Goal: Task Accomplishment & Management: Manage account settings

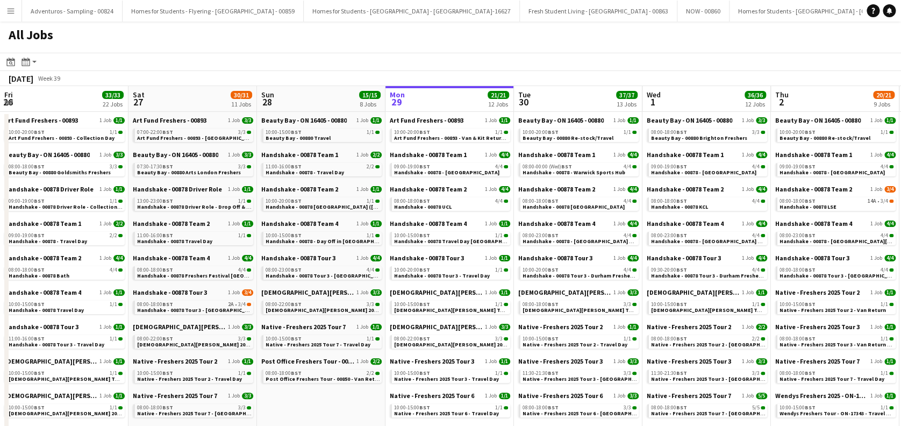
scroll to position [0, 257]
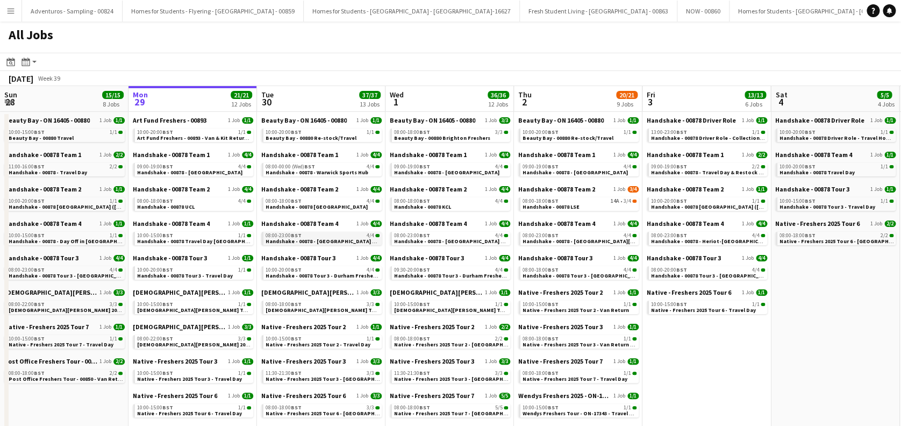
click at [352, 242] on span "Handshake - 00878 - Strathclyde University On Site Day" at bounding box center [333, 241] width 137 height 7
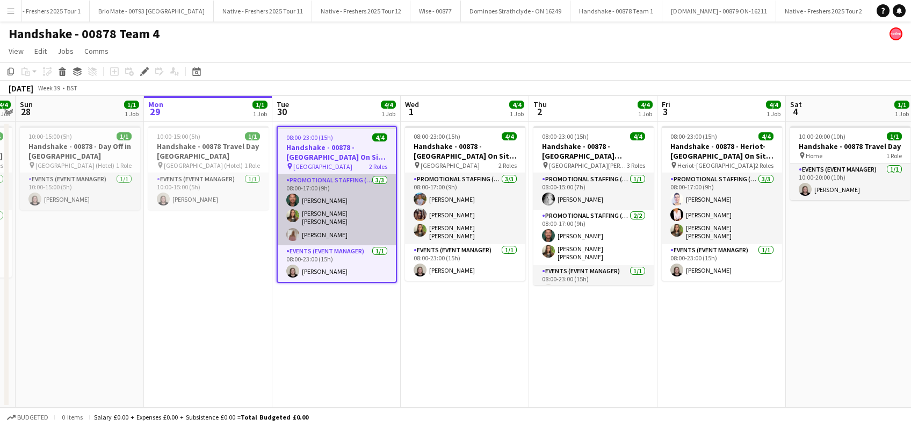
click at [348, 232] on app-card-role "Promotional Staffing (Brand Ambassadors) 3/3 08:00-17:00 (9h) Dean Moffat Sophi…" at bounding box center [337, 209] width 118 height 71
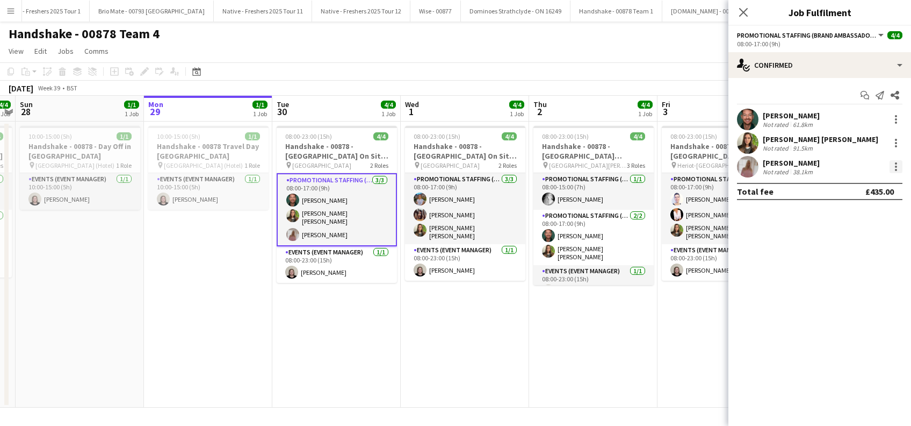
click at [898, 166] on div at bounding box center [896, 166] width 13 height 13
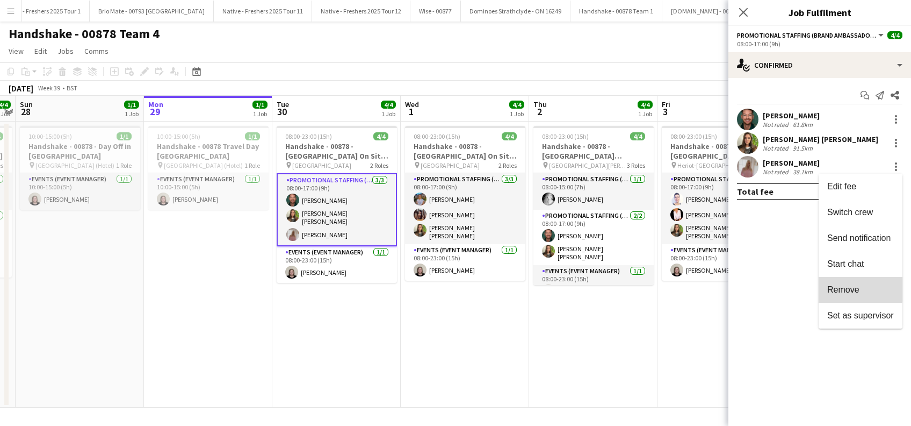
click at [847, 288] on span "Remove" at bounding box center [844, 289] width 32 height 9
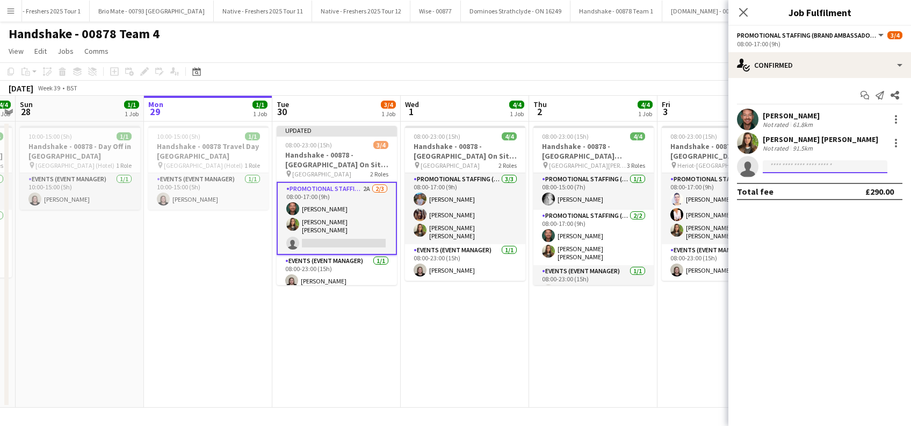
click at [793, 164] on input at bounding box center [825, 166] width 125 height 13
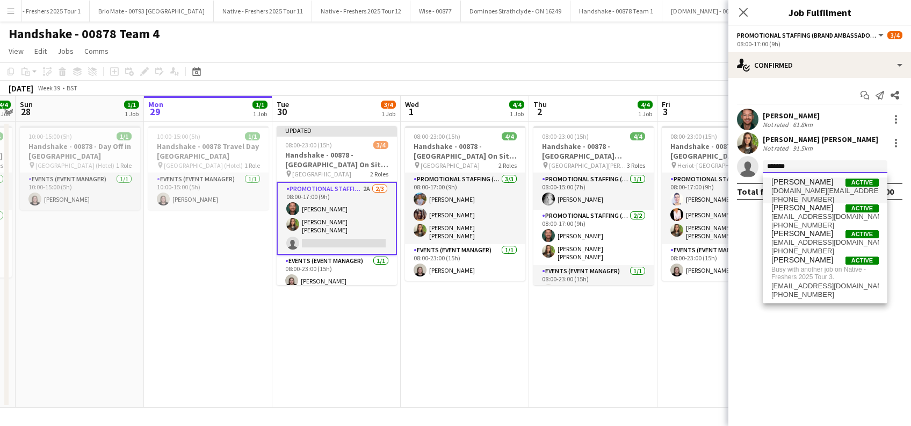
type input "*******"
click at [808, 188] on span "mattygray.mg@gmail.com" at bounding box center [825, 190] width 107 height 9
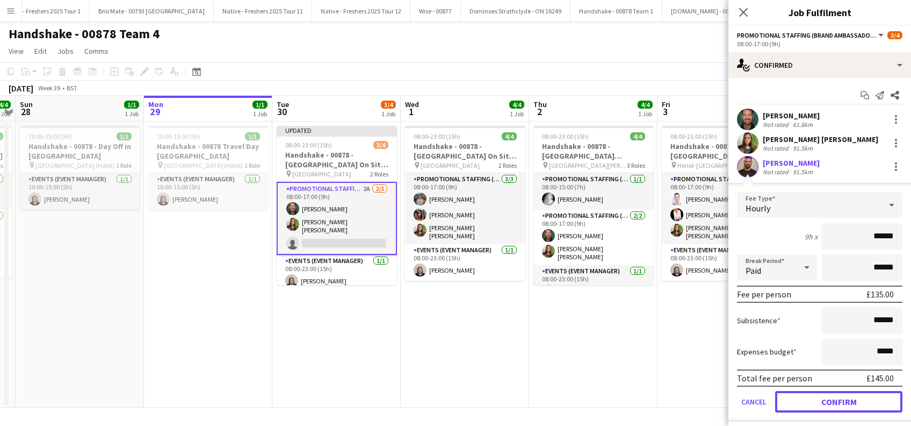
click at [834, 407] on button "Confirm" at bounding box center [838, 401] width 127 height 21
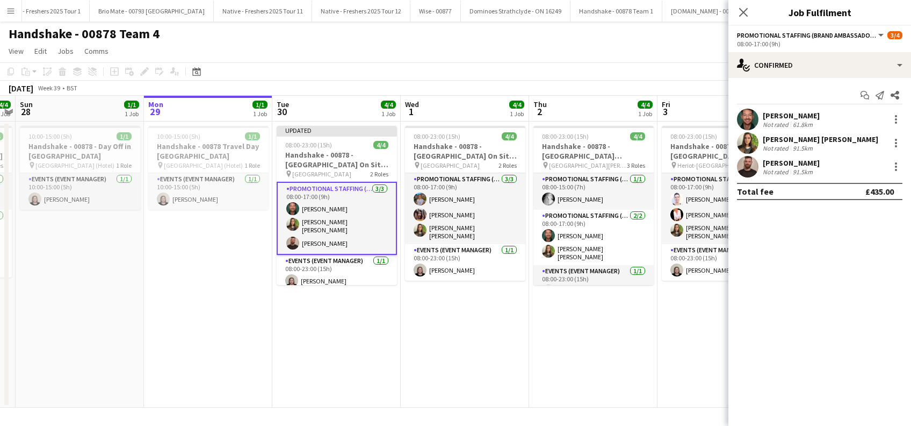
click at [834, 400] on mat-expansion-panel "check Confirmed Start chat Send notification Share Dean Moffat Not rated 61.8km…" at bounding box center [820, 252] width 183 height 348
click at [746, 15] on icon at bounding box center [743, 12] width 10 height 10
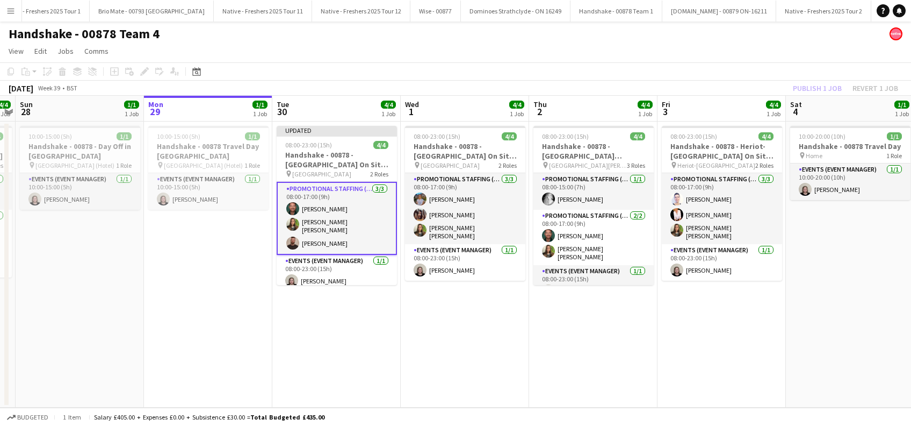
click at [455, 315] on app-date-cell "08:00-23:00 (15h) 4/4 Handshake - 00878 - University of Aberdeen On Site Day pi…" at bounding box center [465, 264] width 128 height 286
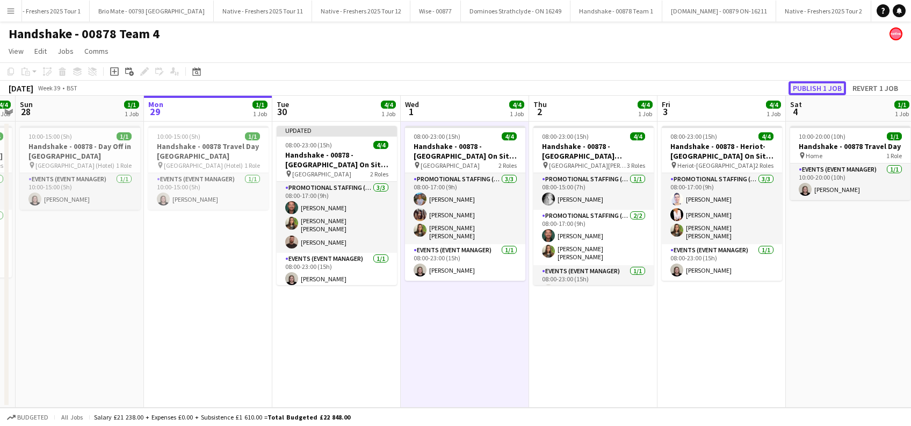
click at [819, 87] on button "Publish 1 job" at bounding box center [818, 88] width 58 height 14
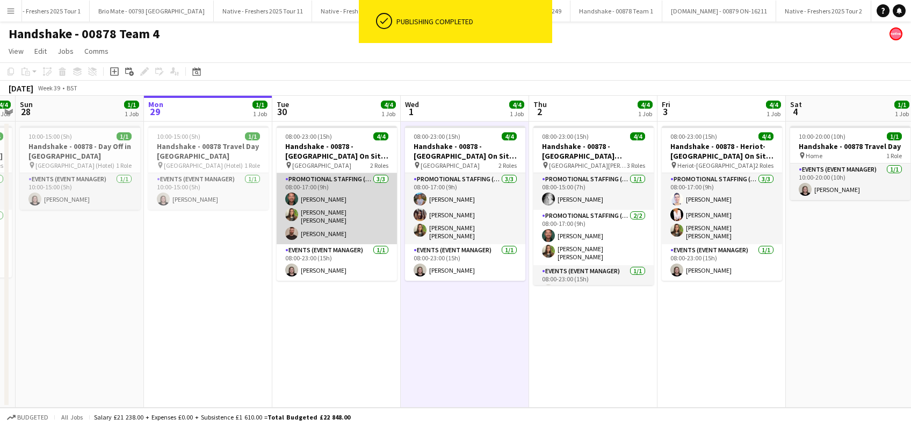
click at [333, 228] on app-card-role "Promotional Staffing (Brand Ambassadors) 3/3 08:00-17:00 (9h) Dean Moffat Sophi…" at bounding box center [337, 208] width 120 height 71
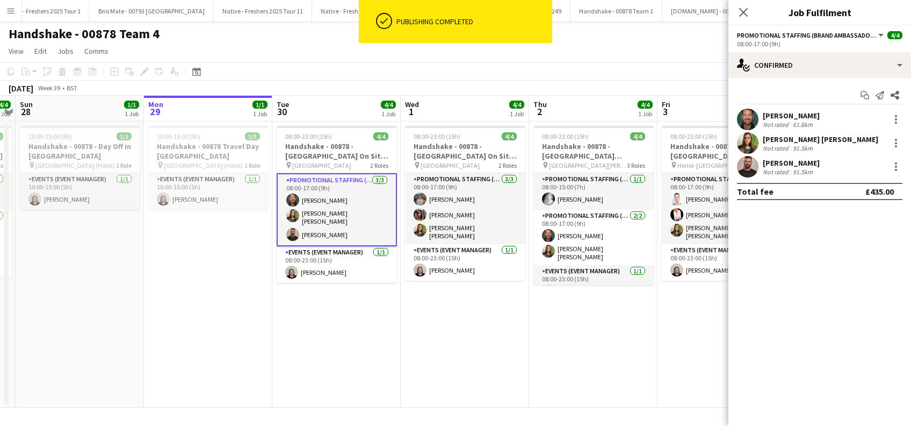
click at [789, 163] on div "Matthew Gray" at bounding box center [791, 163] width 57 height 10
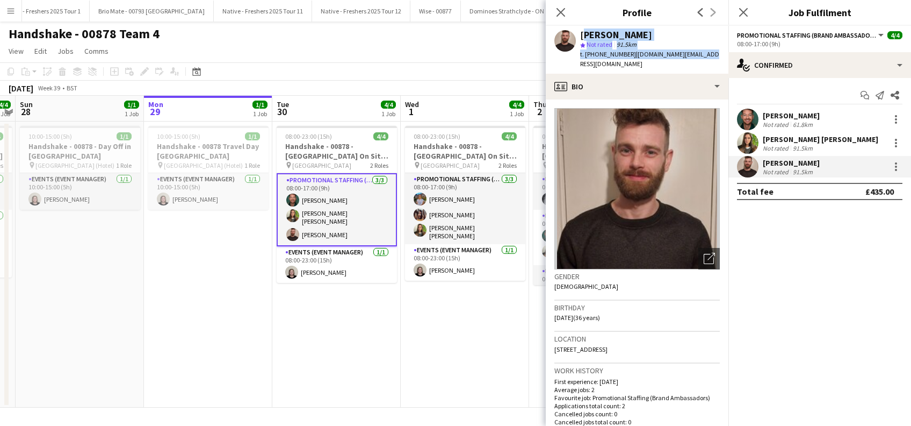
drag, startPoint x: 712, startPoint y: 55, endPoint x: 577, endPoint y: 34, distance: 136.0
click at [577, 34] on app-profile-header "Matthew Gray star Not rated 91.5km t. +447746112078 | mattygray.mg@gmail.com" at bounding box center [637, 50] width 183 height 48
copy div "Matthew Gray star Not rated 91.5km t. +447746112078 | mattygray.mg@gmail.com"
click at [565, 12] on icon "Close pop-in" at bounding box center [561, 12] width 10 height 10
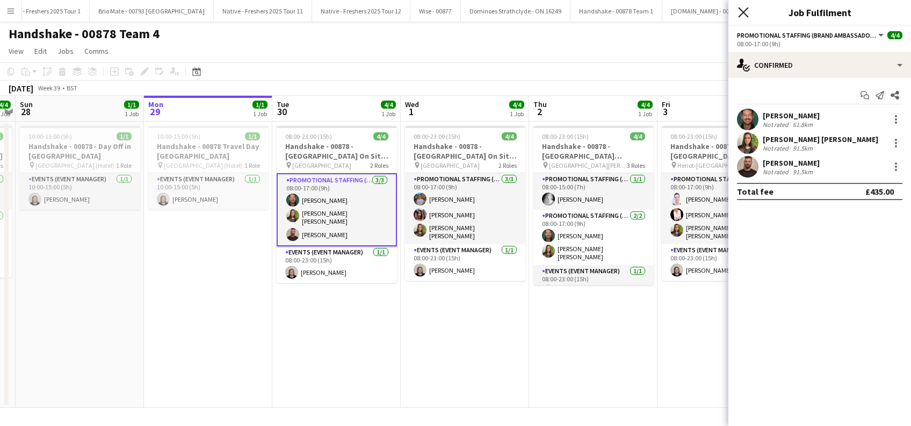
click at [745, 13] on icon at bounding box center [743, 12] width 10 height 10
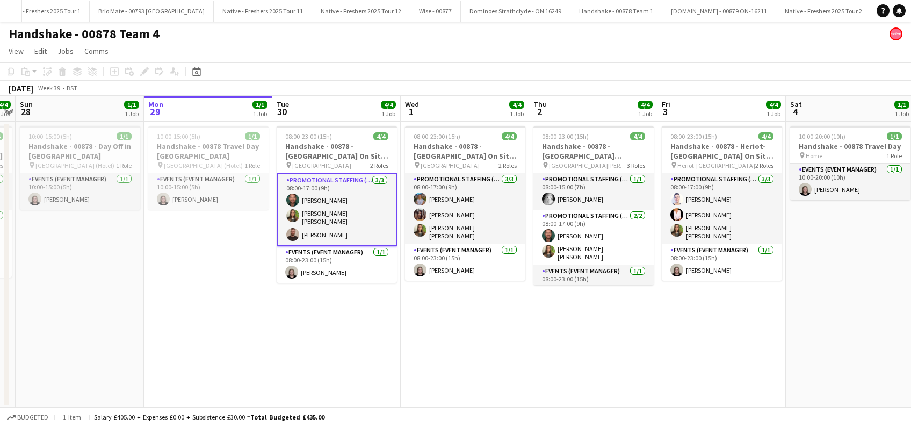
click at [548, 318] on app-date-cell "08:00-23:00 (15h) 4/4 Handshake - 00878 - University of St Andrews On Site Day …" at bounding box center [593, 264] width 128 height 286
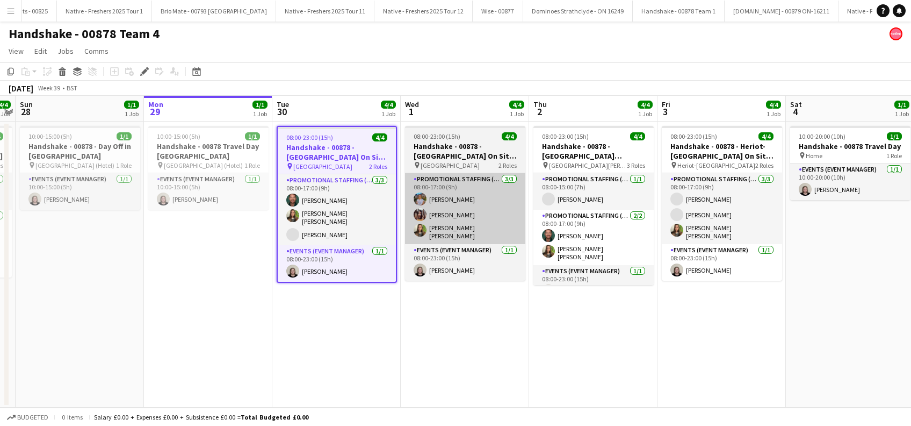
scroll to position [0, 2225]
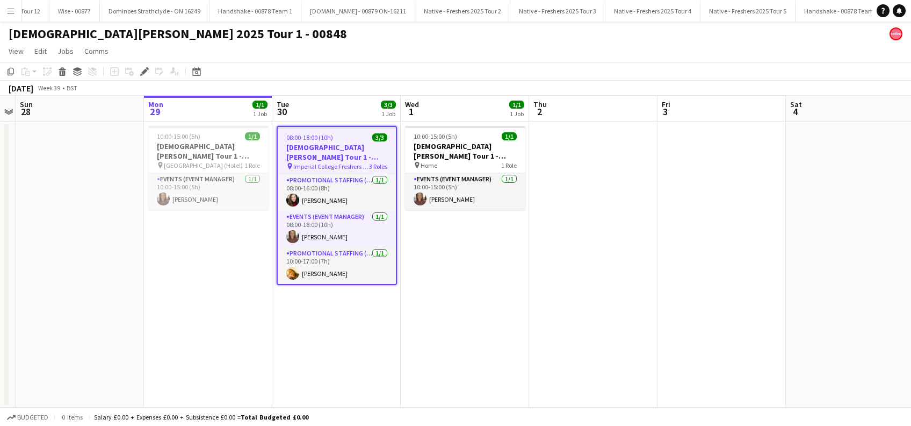
click at [460, 265] on app-date-cell "10:00-15:00 (5h) 1/1 Lady Garden Tour 1 - 00848 - Travel Day pin Home 1 Role Ev…" at bounding box center [465, 264] width 128 height 286
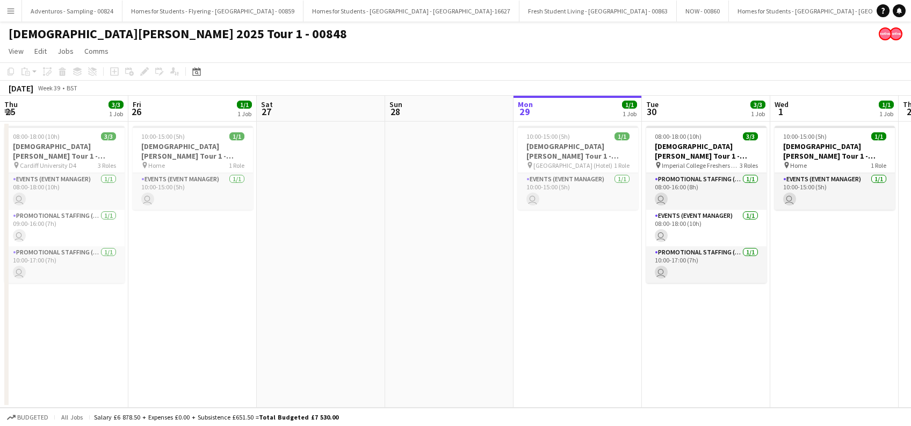
scroll to position [0, 371]
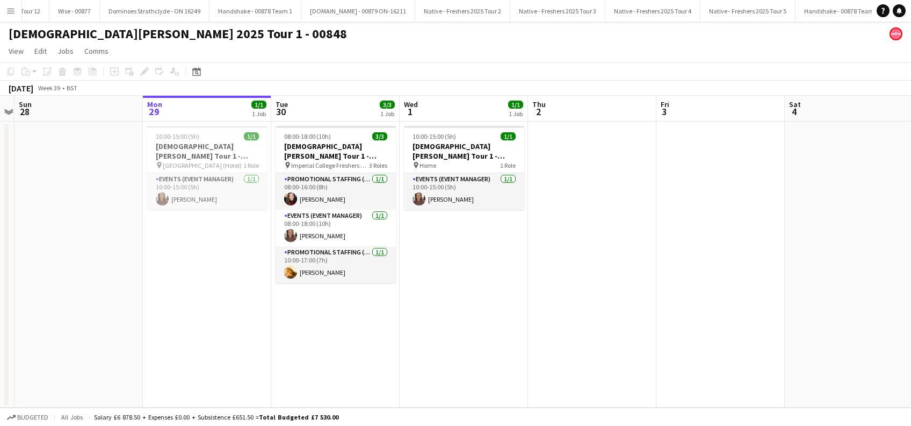
click at [464, 285] on app-date-cell "10:00-15:00 (5h) 1/1 [DEMOGRAPHIC_DATA][PERSON_NAME] Tour 1 - 00848 - Travel Da…" at bounding box center [464, 264] width 128 height 286
